Goal: Information Seeking & Learning: Learn about a topic

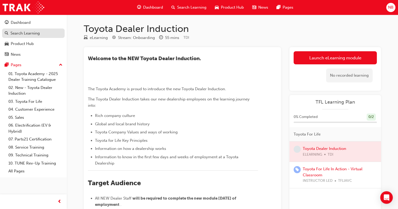
click at [26, 32] on div "Search Learning" at bounding box center [24, 33] width 29 height 6
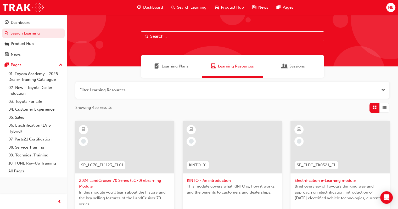
click at [157, 38] on input "text" at bounding box center [232, 36] width 183 height 10
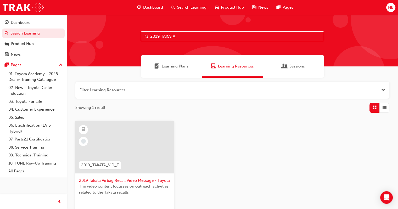
type input "2019 TAKATA"
click at [131, 142] on div at bounding box center [124, 147] width 99 height 52
